Goal: Task Accomplishment & Management: Use online tool/utility

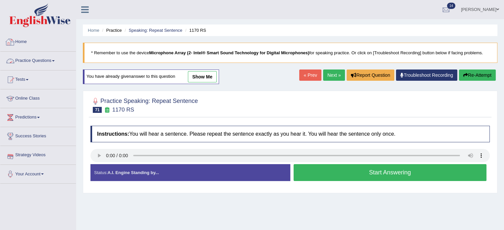
click at [23, 38] on link "Home" at bounding box center [38, 41] width 76 height 17
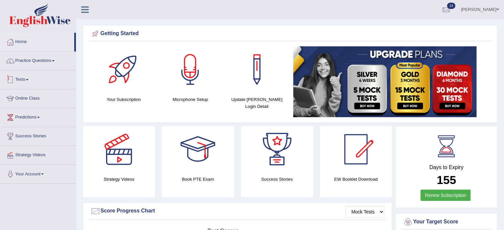
click at [31, 78] on link "Tests" at bounding box center [38, 79] width 76 height 17
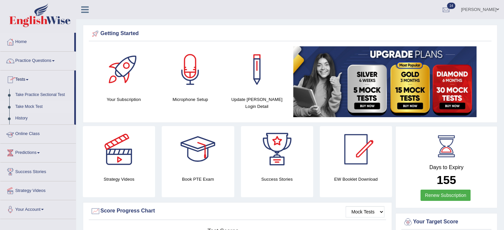
click at [27, 104] on link "Take Mock Test" at bounding box center [43, 107] width 62 height 12
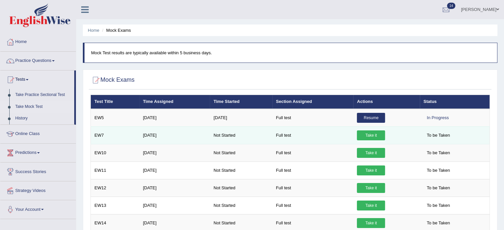
click at [366, 133] on link "Take it" at bounding box center [371, 136] width 28 height 10
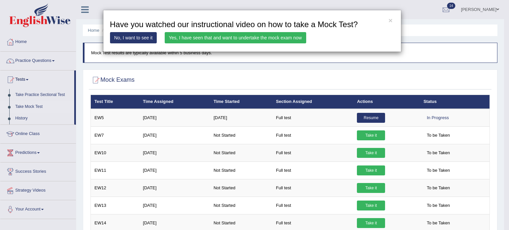
click at [182, 35] on link "Yes, I have seen that and want to undertake the mock exam now" at bounding box center [236, 37] width 142 height 11
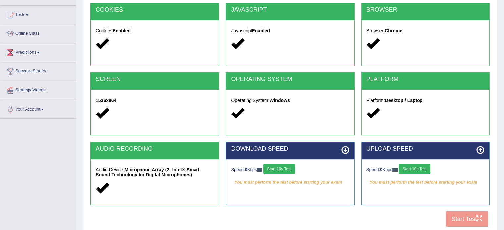
scroll to position [66, 0]
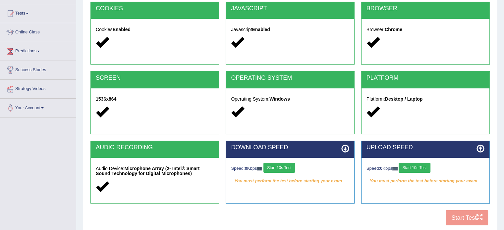
click at [290, 166] on button "Start 10s Test" at bounding box center [279, 168] width 31 height 10
click at [409, 169] on button "Start 10s Test" at bounding box center [414, 168] width 31 height 10
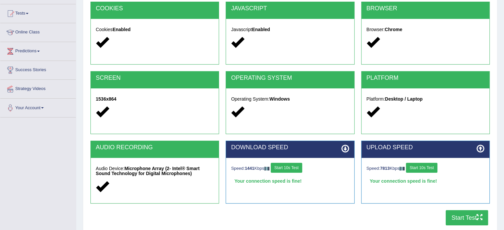
click at [467, 217] on button "Start Test" at bounding box center [467, 217] width 42 height 15
